Goal: Task Accomplishment & Management: Use online tool/utility

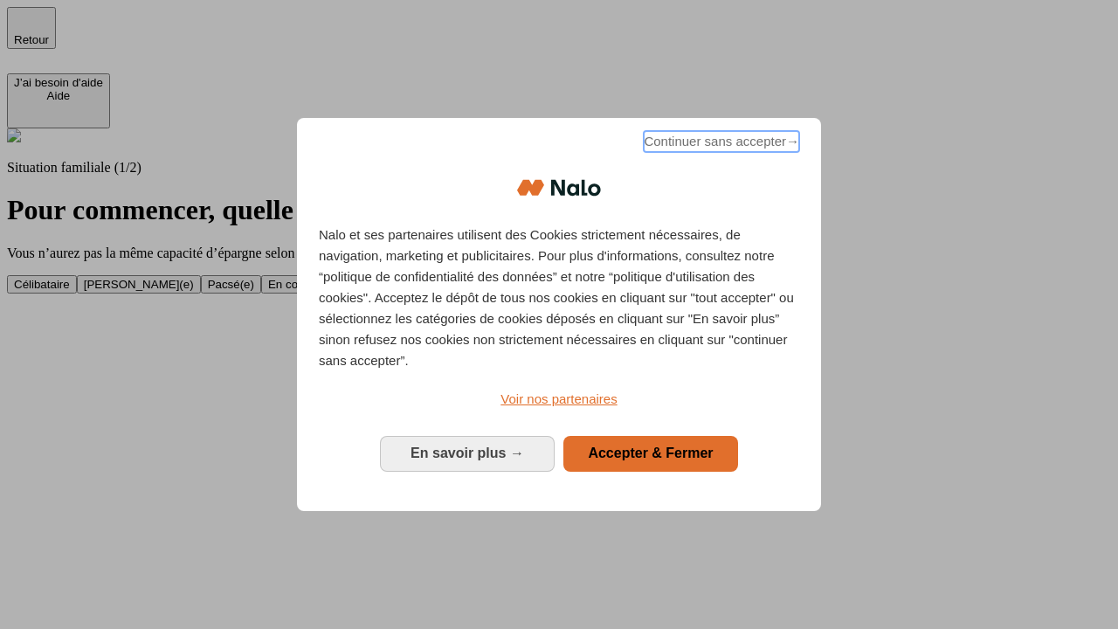
click at [720, 144] on span "Continuer sans accepter →" at bounding box center [721, 141] width 155 height 21
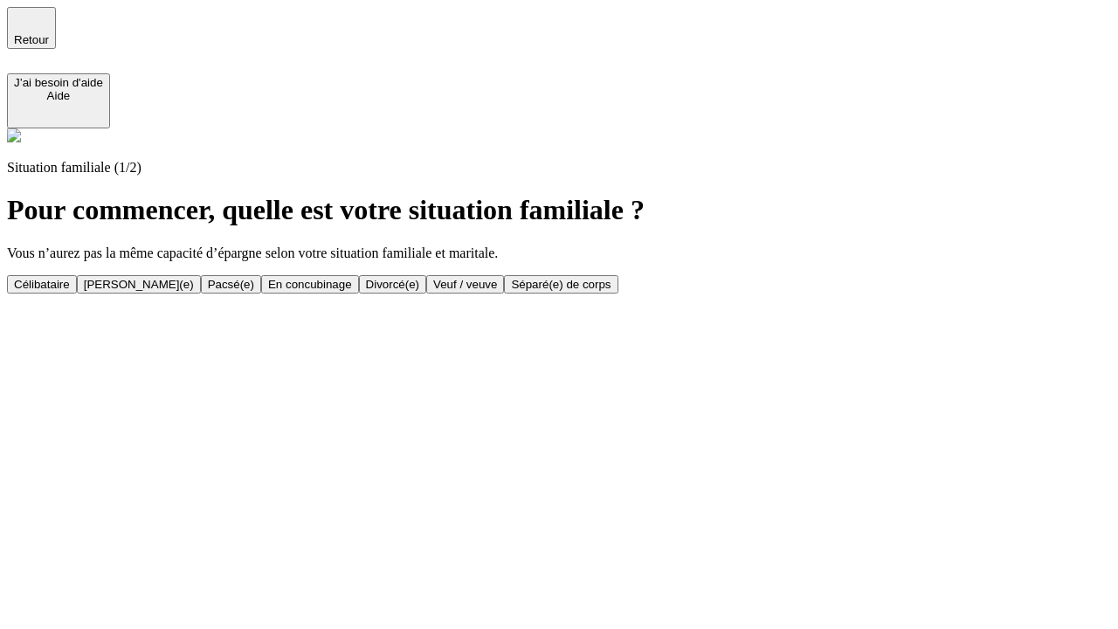
click at [70, 278] on div "Célibataire" at bounding box center [42, 284] width 56 height 13
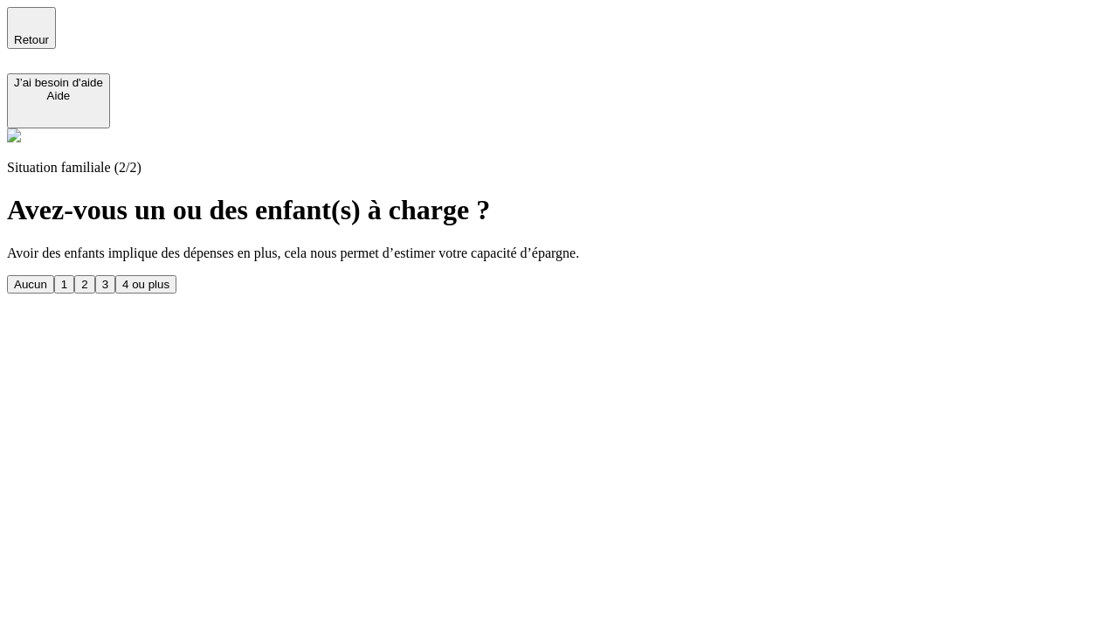
click at [47, 278] on div "Aucun" at bounding box center [30, 284] width 33 height 13
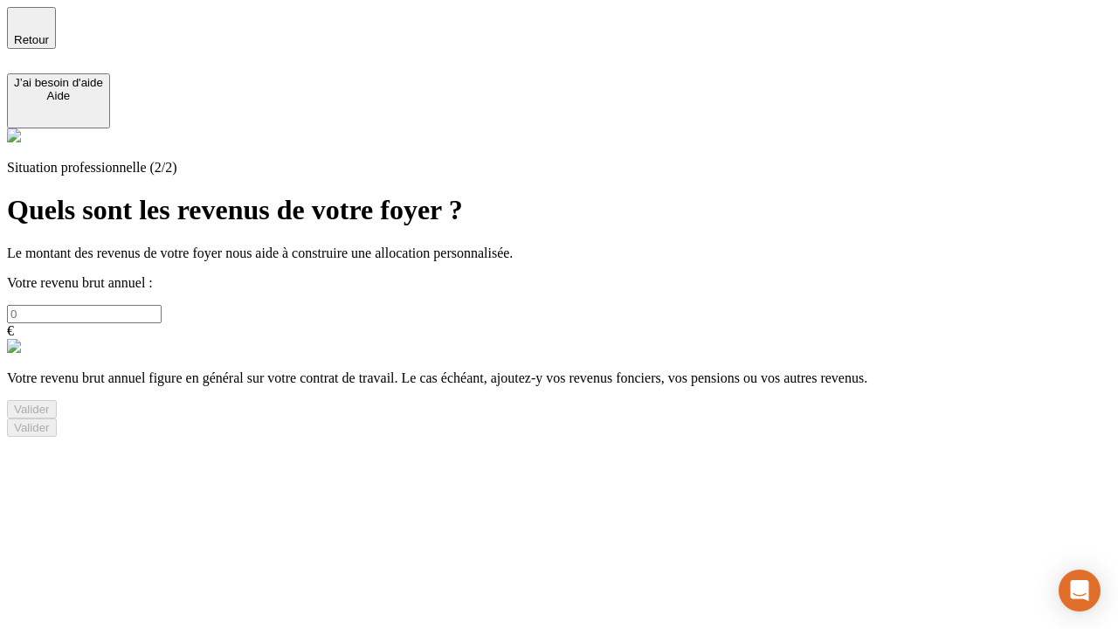
click at [162, 305] on input "text" at bounding box center [84, 314] width 155 height 18
type input "30 000"
click at [50, 416] on div "Valider" at bounding box center [32, 409] width 36 height 13
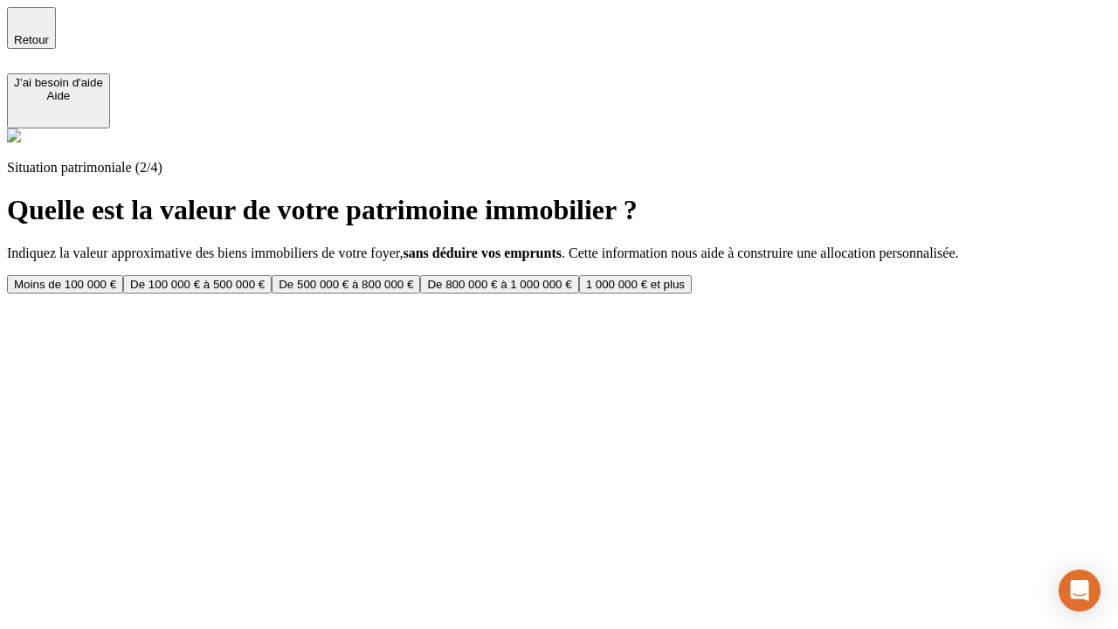
click at [116, 278] on div "Moins de 100 000 €" at bounding box center [65, 284] width 102 height 13
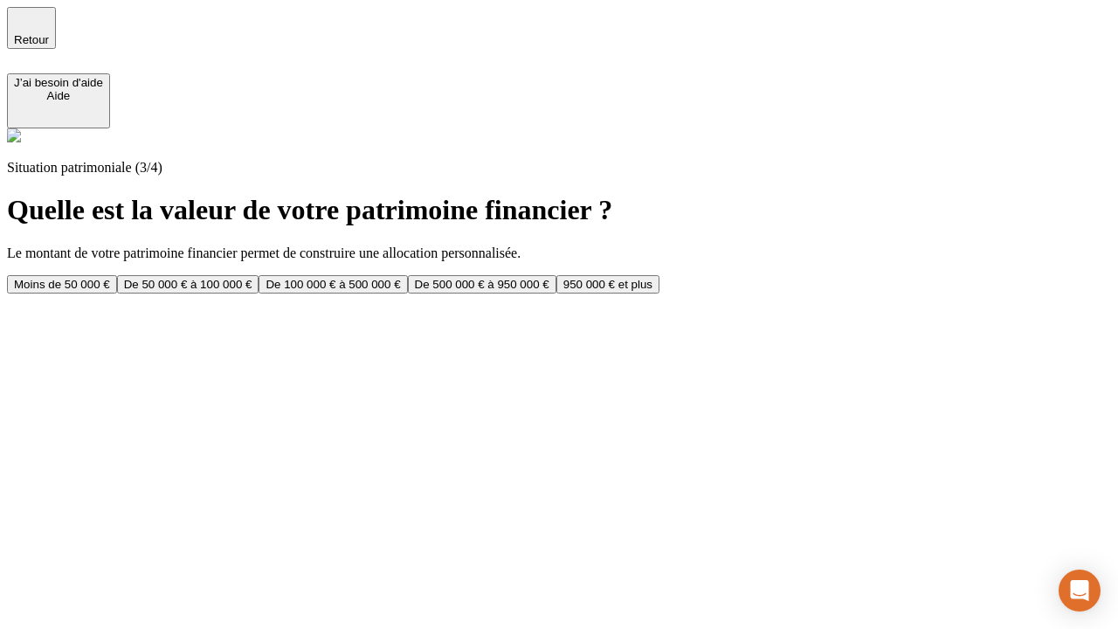
click at [110, 278] on div "Moins de 50 000 €" at bounding box center [62, 284] width 96 height 13
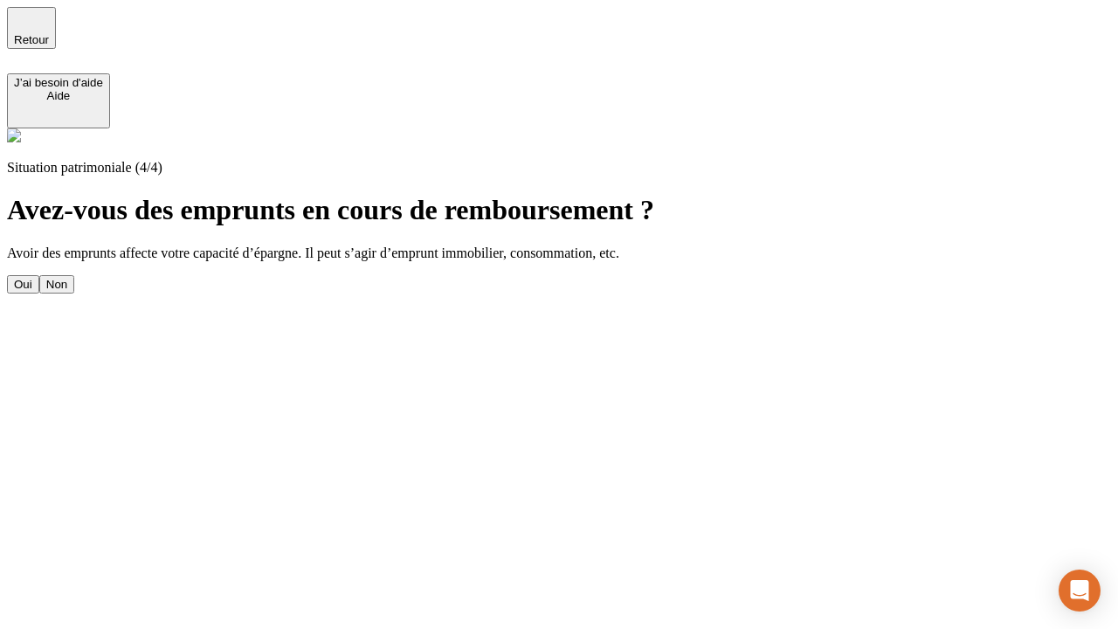
click at [67, 278] on div "Non" at bounding box center [56, 284] width 21 height 13
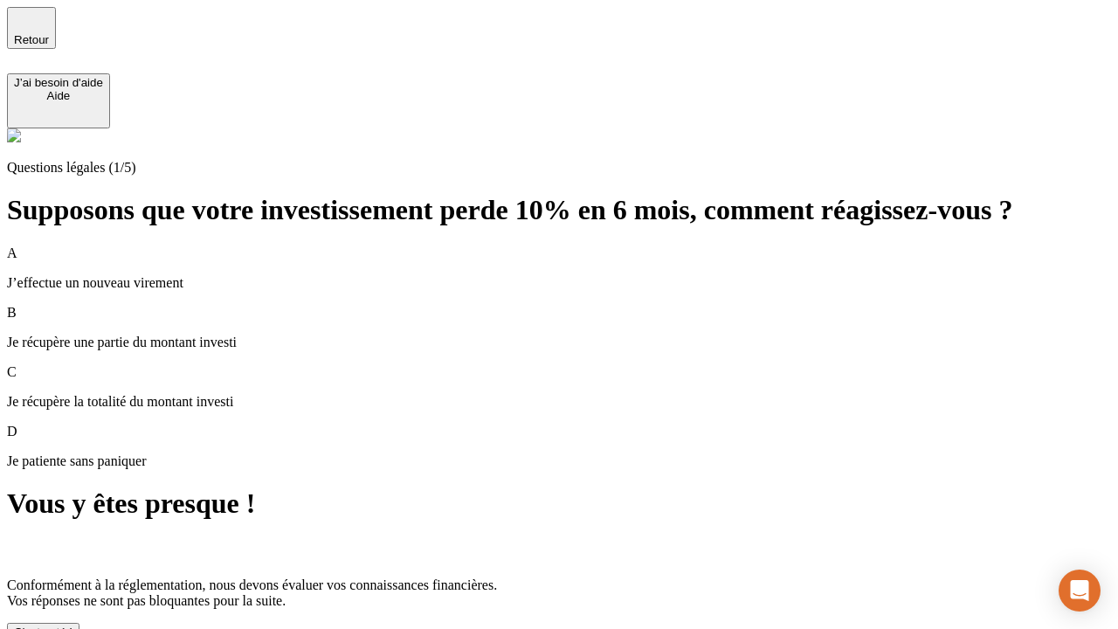
click at [72, 625] on div "C'est noté !" at bounding box center [43, 631] width 59 height 13
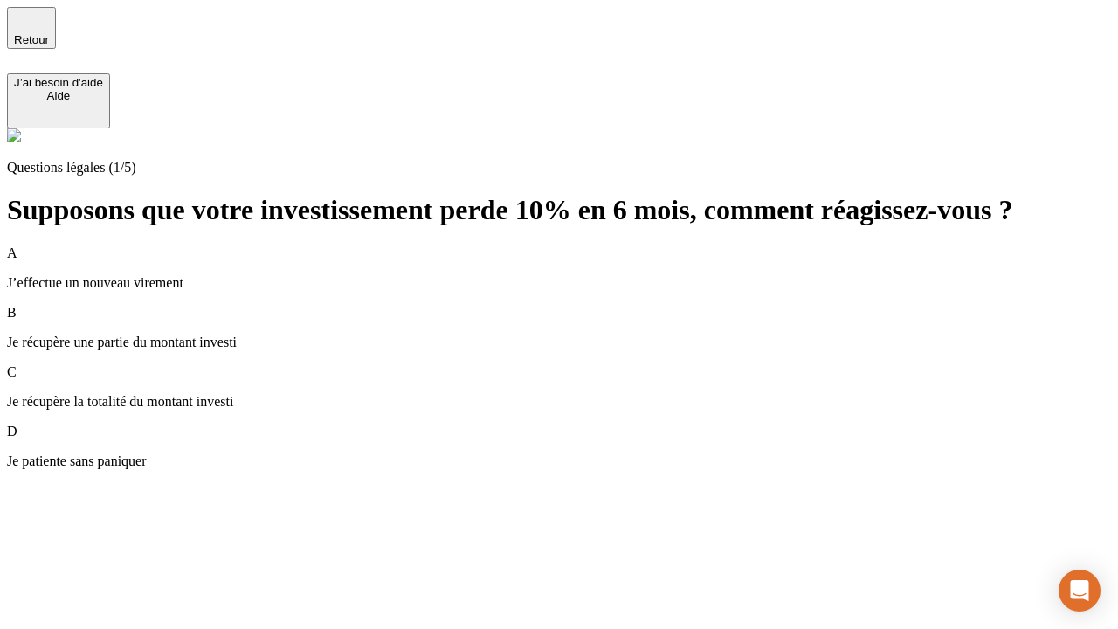
click at [580, 245] on div "A J’effectue un nouveau virement" at bounding box center [559, 267] width 1104 height 45
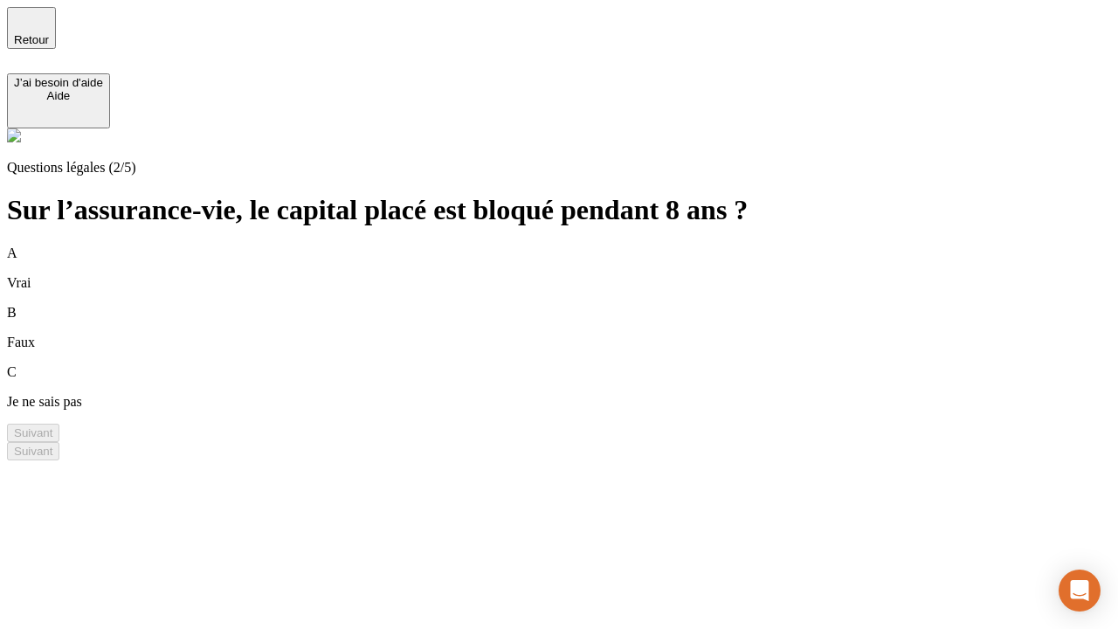
click at [580, 305] on div "B Faux" at bounding box center [559, 327] width 1104 height 45
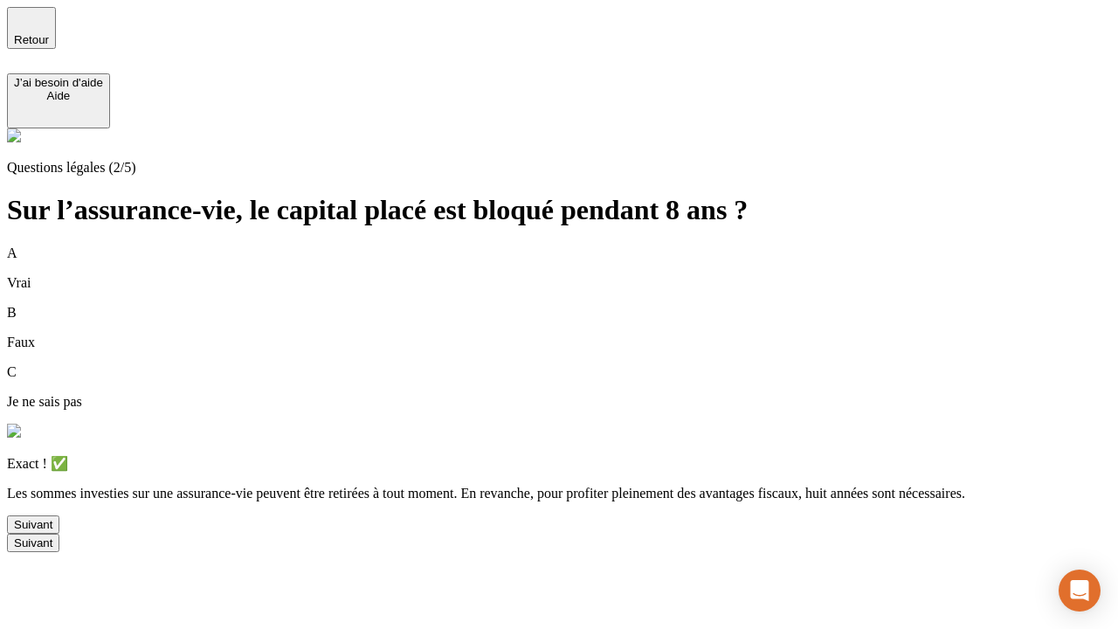
click at [52, 531] on div "Suivant" at bounding box center [33, 524] width 38 height 13
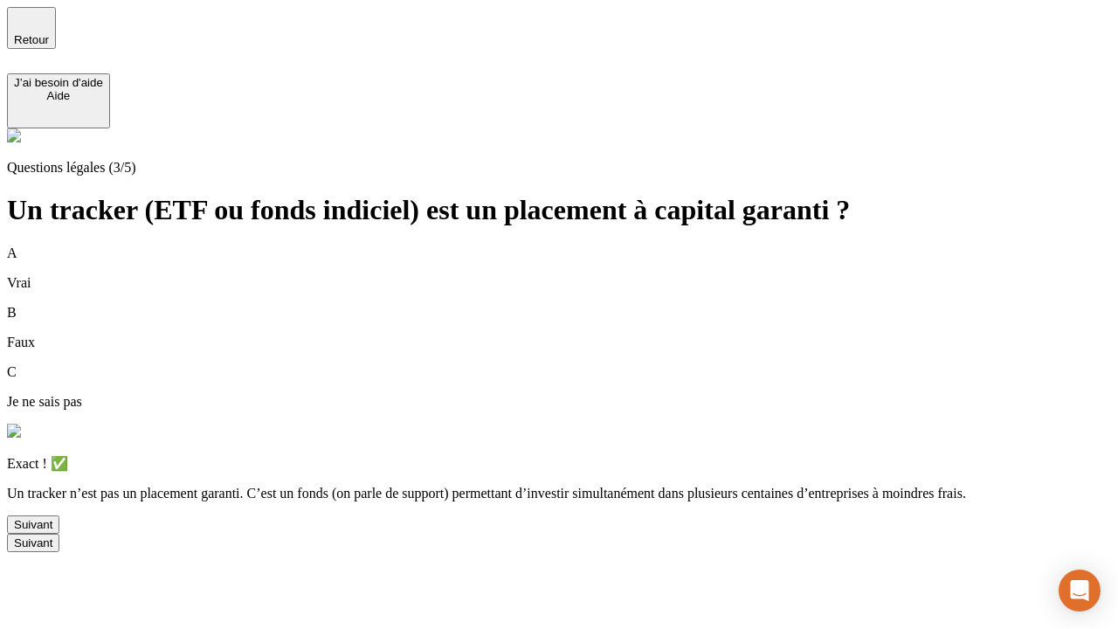
click at [52, 531] on div "Suivant" at bounding box center [33, 524] width 38 height 13
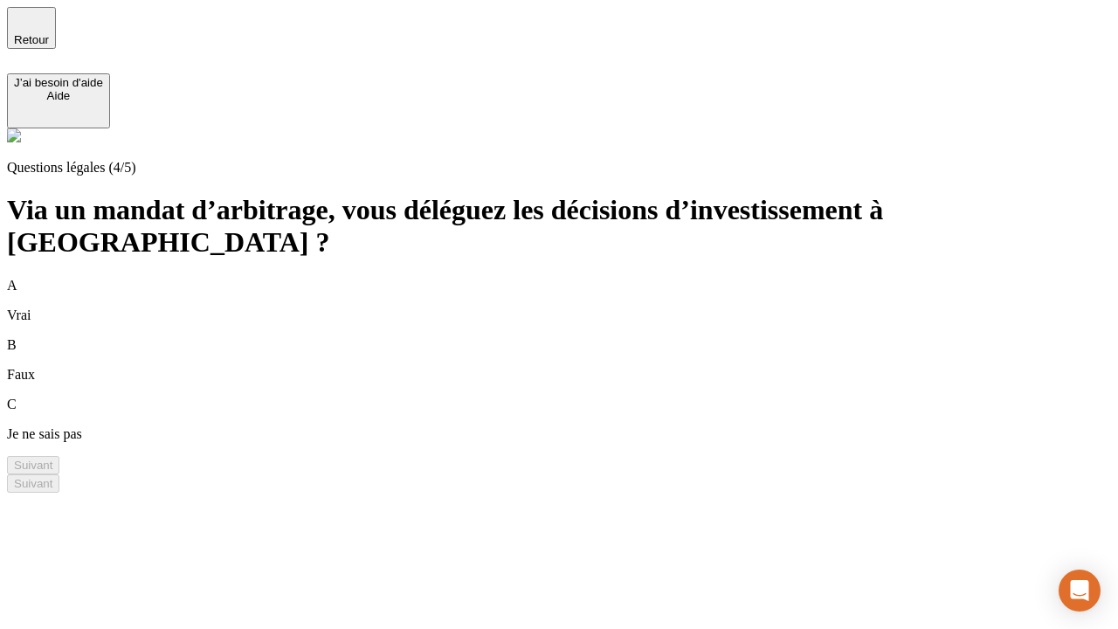
click at [580, 278] on div "A Vrai" at bounding box center [559, 300] width 1104 height 45
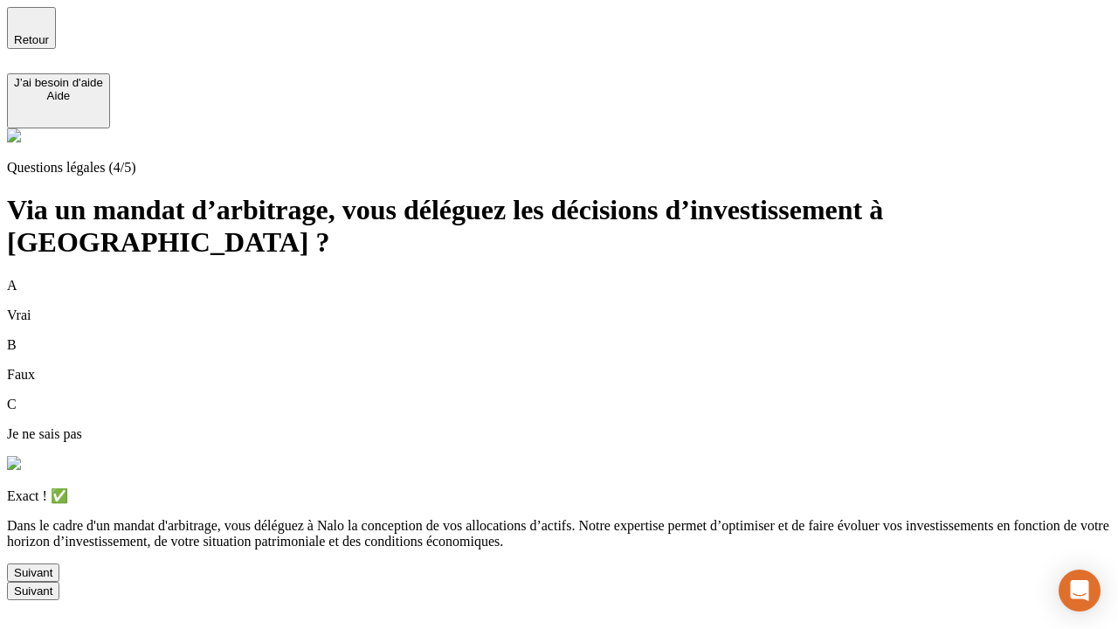
click at [52, 579] on div "Suivant" at bounding box center [33, 572] width 38 height 13
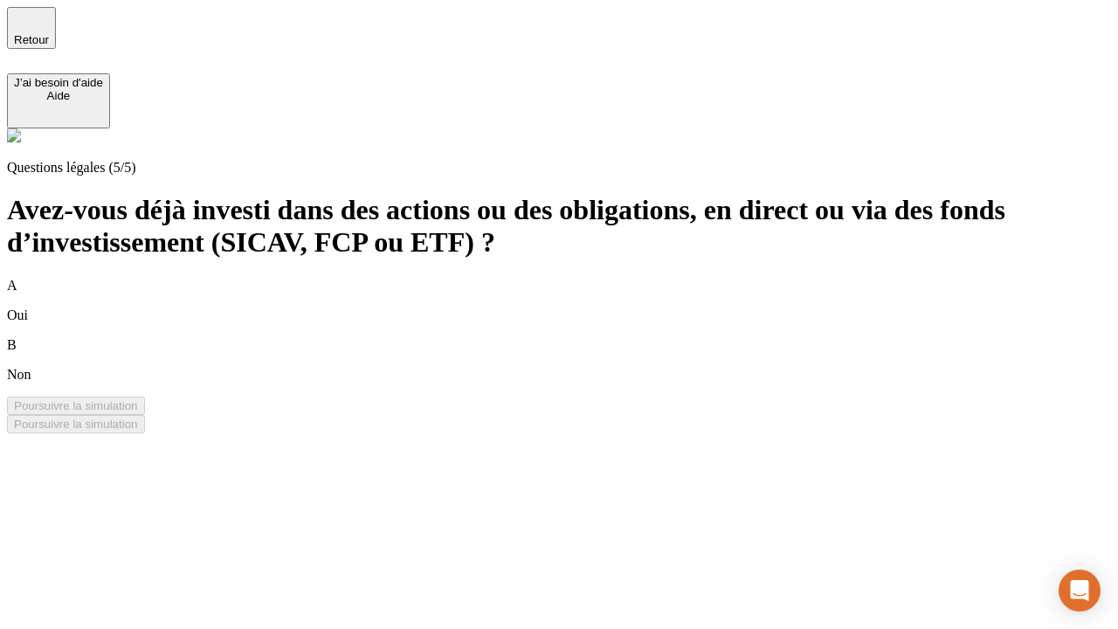
click at [580, 337] on div "B Non" at bounding box center [559, 359] width 1104 height 45
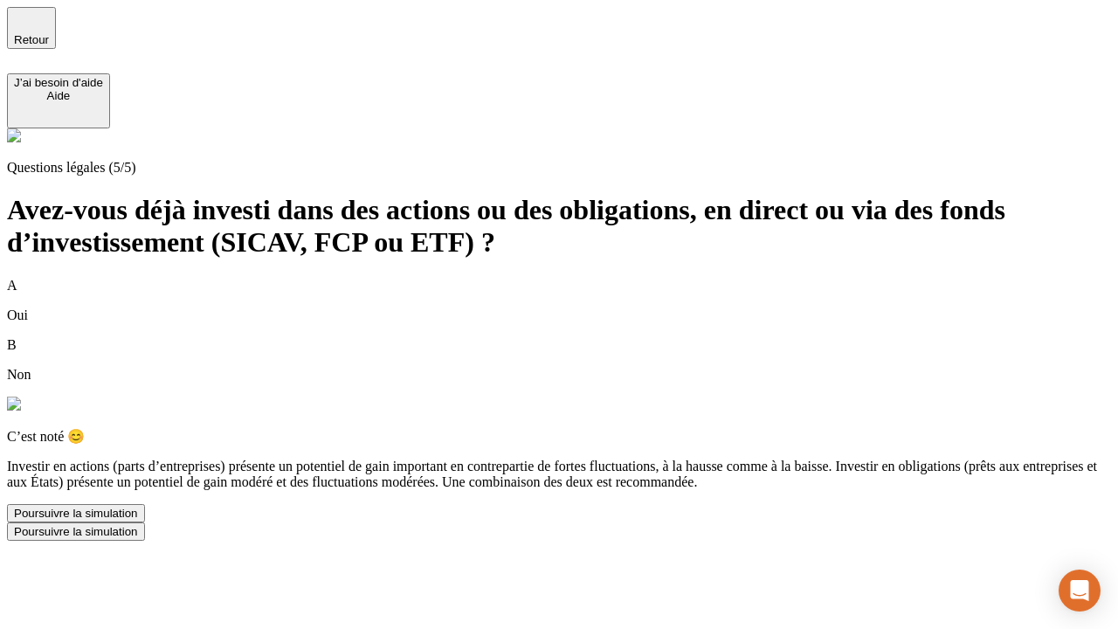
click at [138, 520] on div "Poursuivre la simulation" at bounding box center [76, 513] width 124 height 13
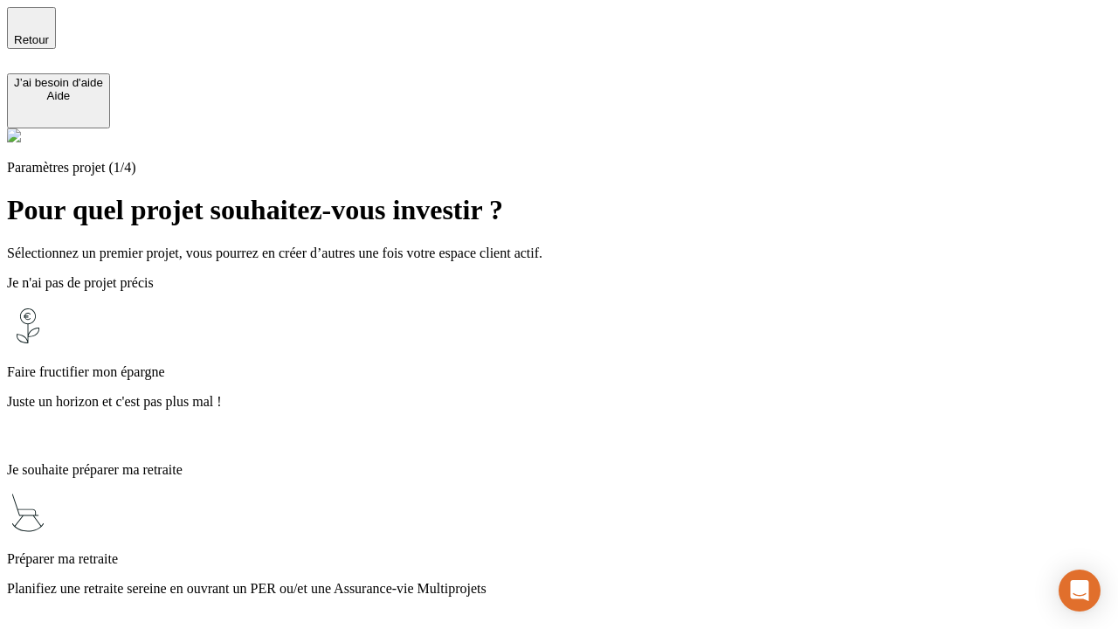
scroll to position [623, 0]
